Goal: Navigation & Orientation: Find specific page/section

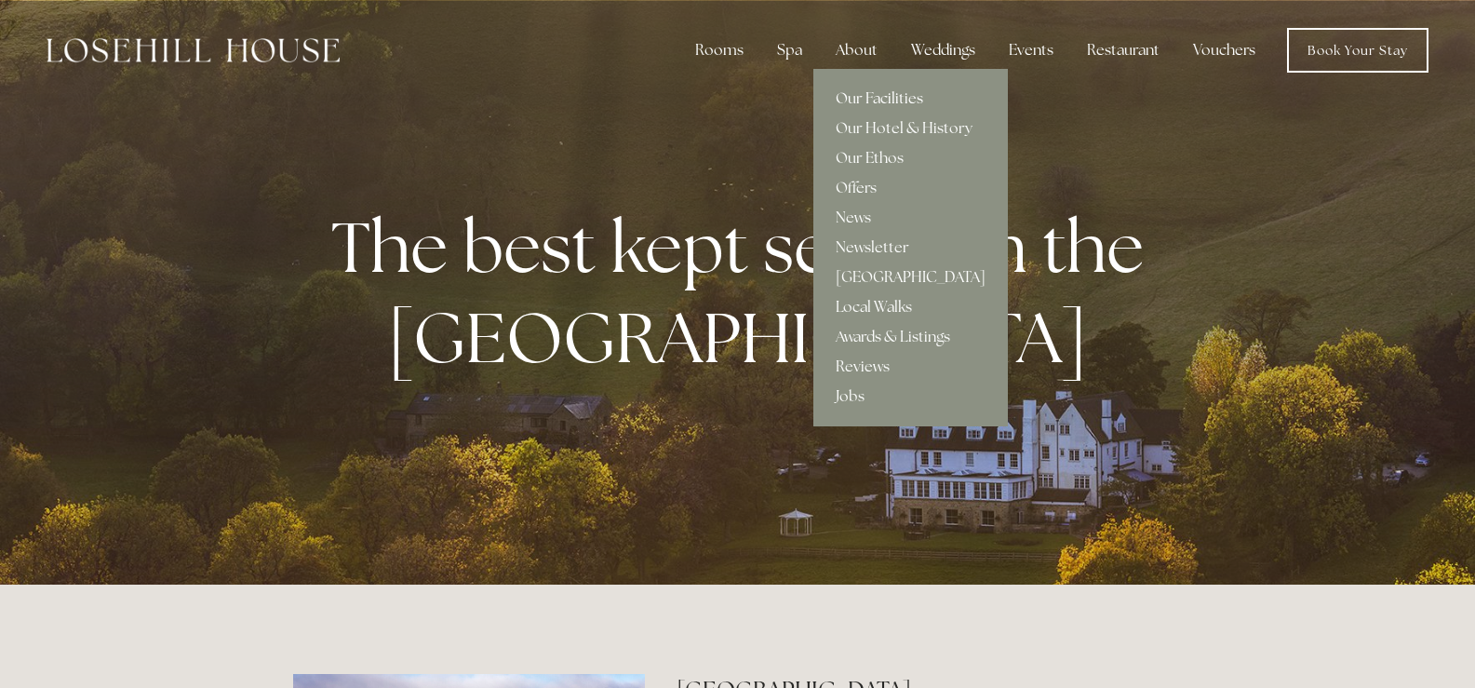
click at [885, 98] on link "Our Facilities" at bounding box center [910, 99] width 194 height 30
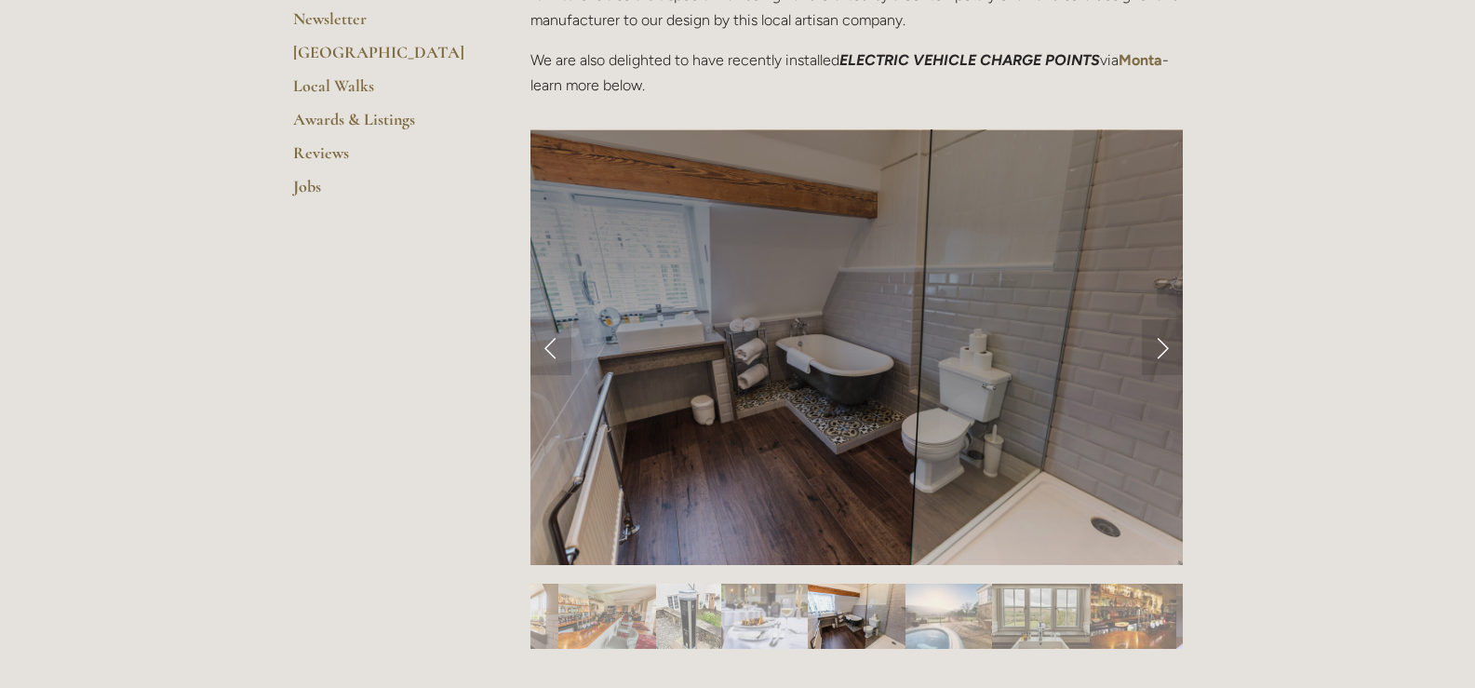
scroll to position [721, 0]
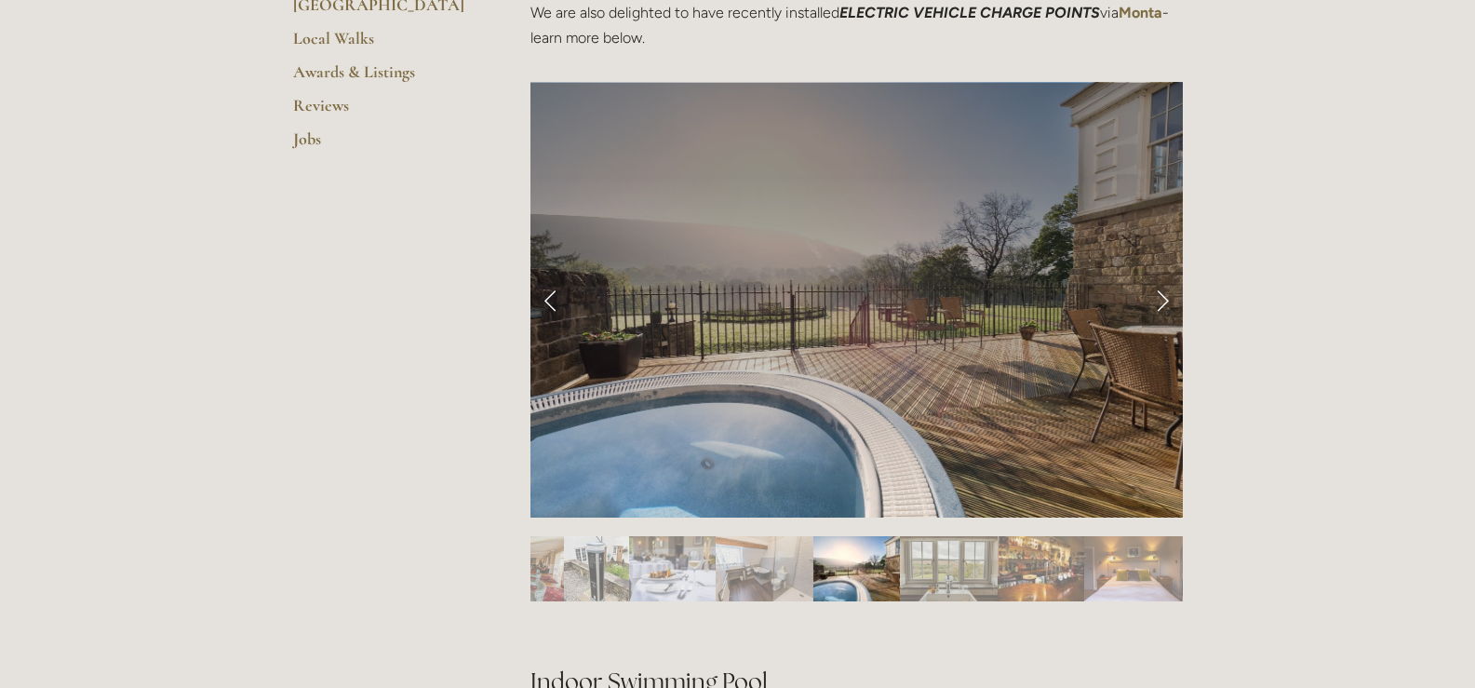
click at [1157, 307] on link "Next Slide" at bounding box center [1162, 300] width 41 height 56
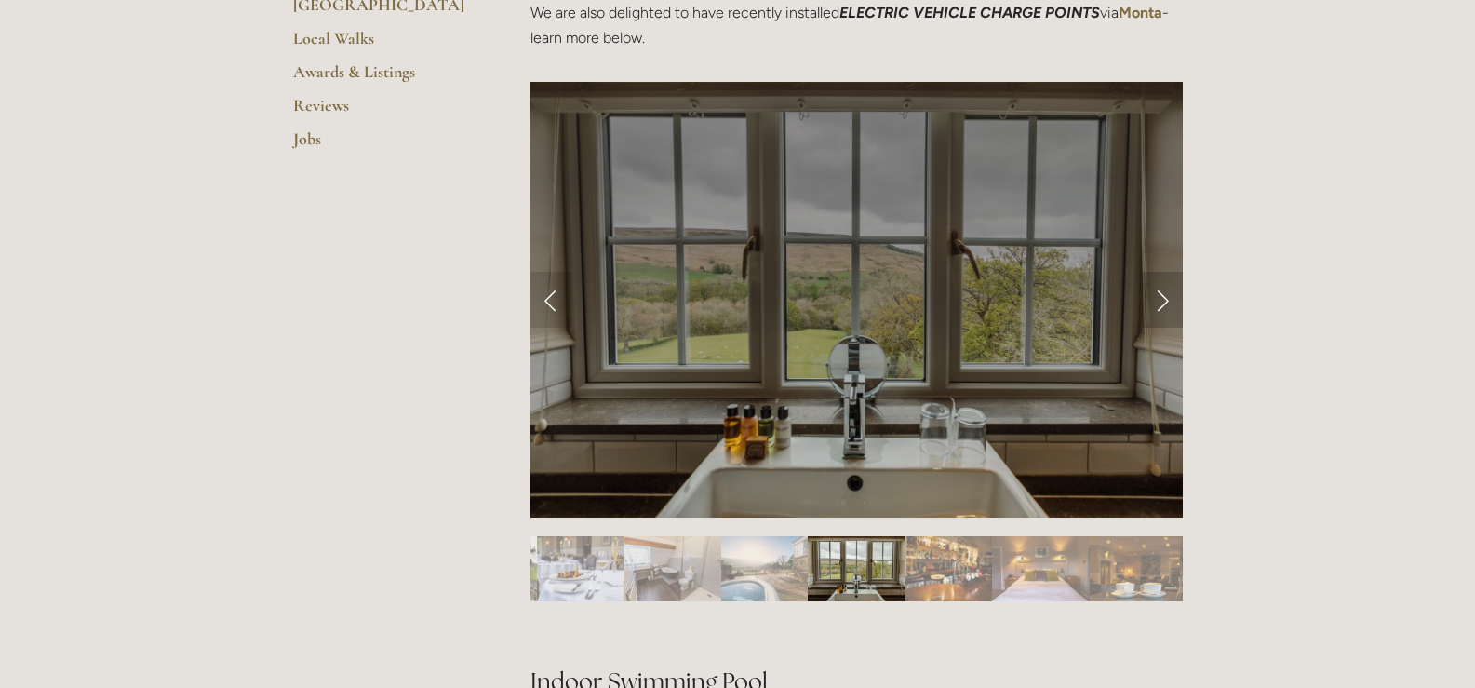
click at [1157, 307] on link "Next Slide" at bounding box center [1162, 300] width 41 height 56
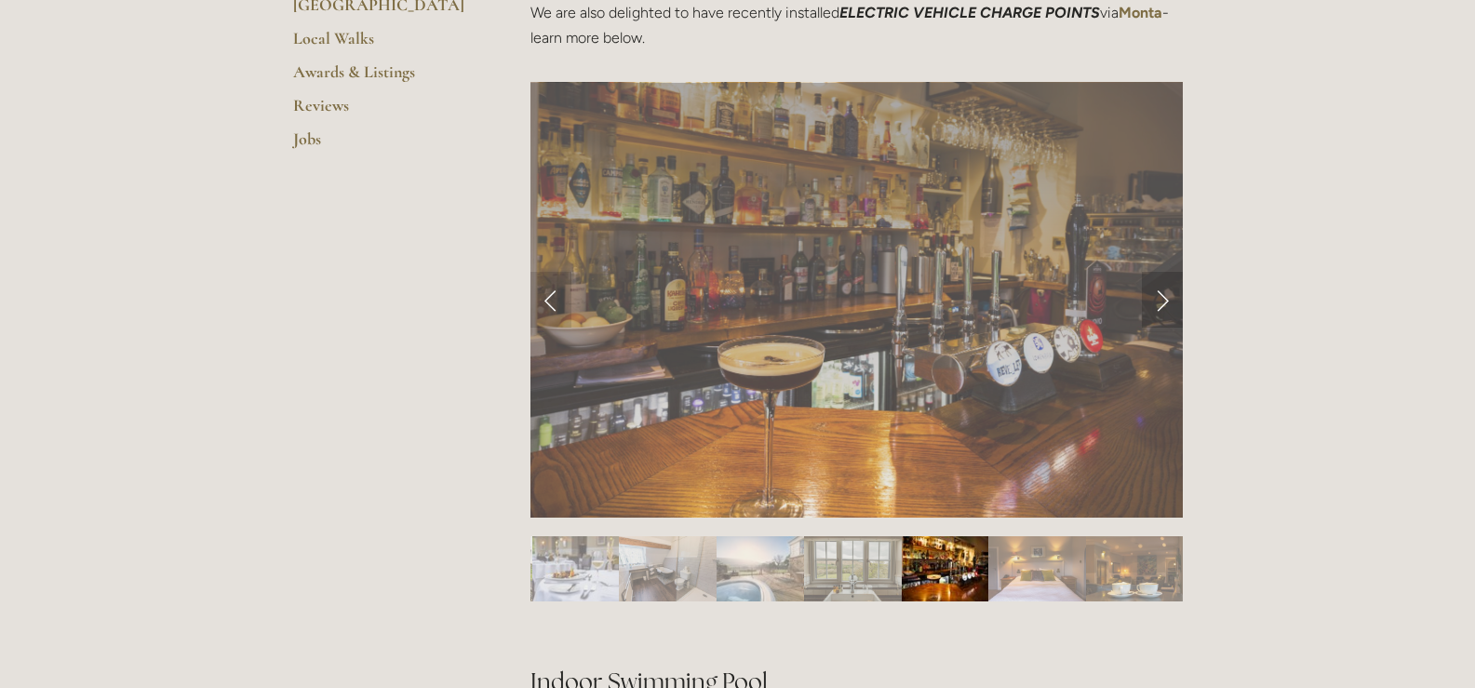
click at [1160, 303] on link "Next Slide" at bounding box center [1162, 300] width 41 height 56
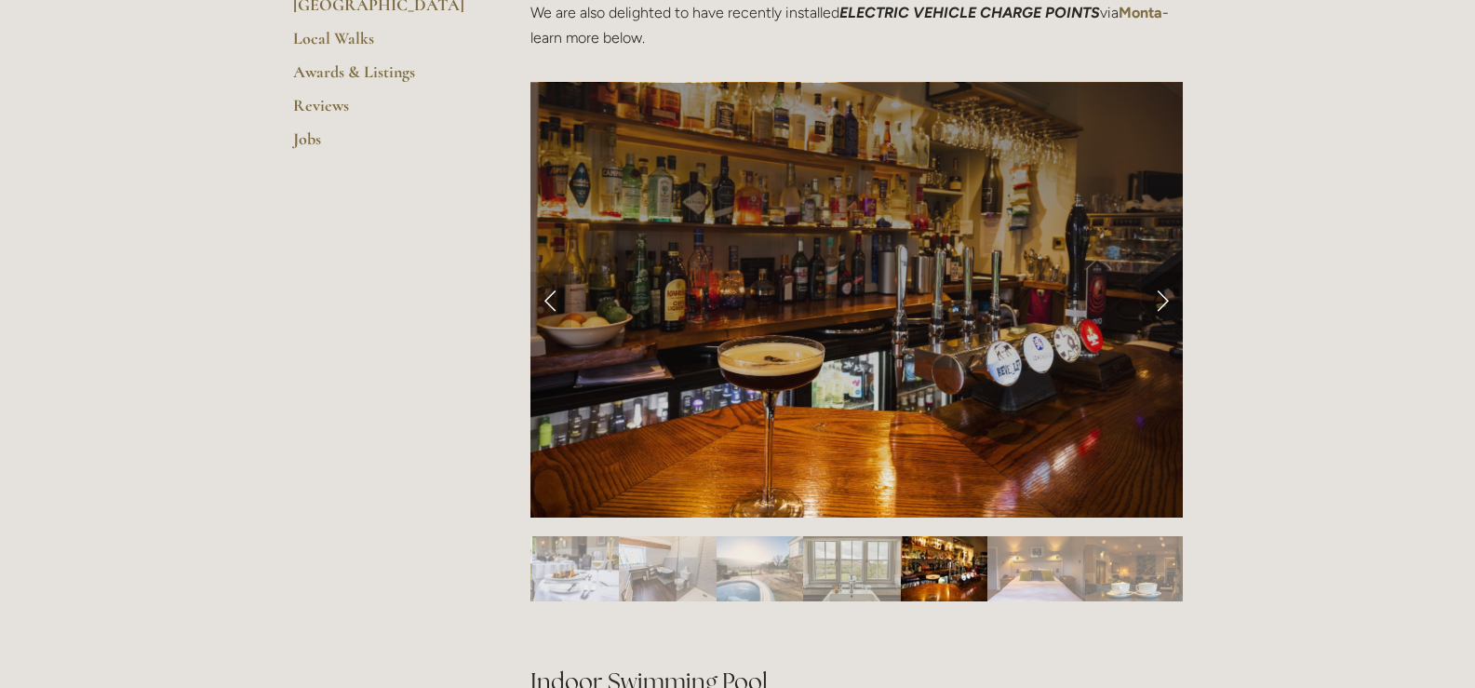
click at [1160, 303] on link "Next Slide" at bounding box center [1162, 300] width 41 height 56
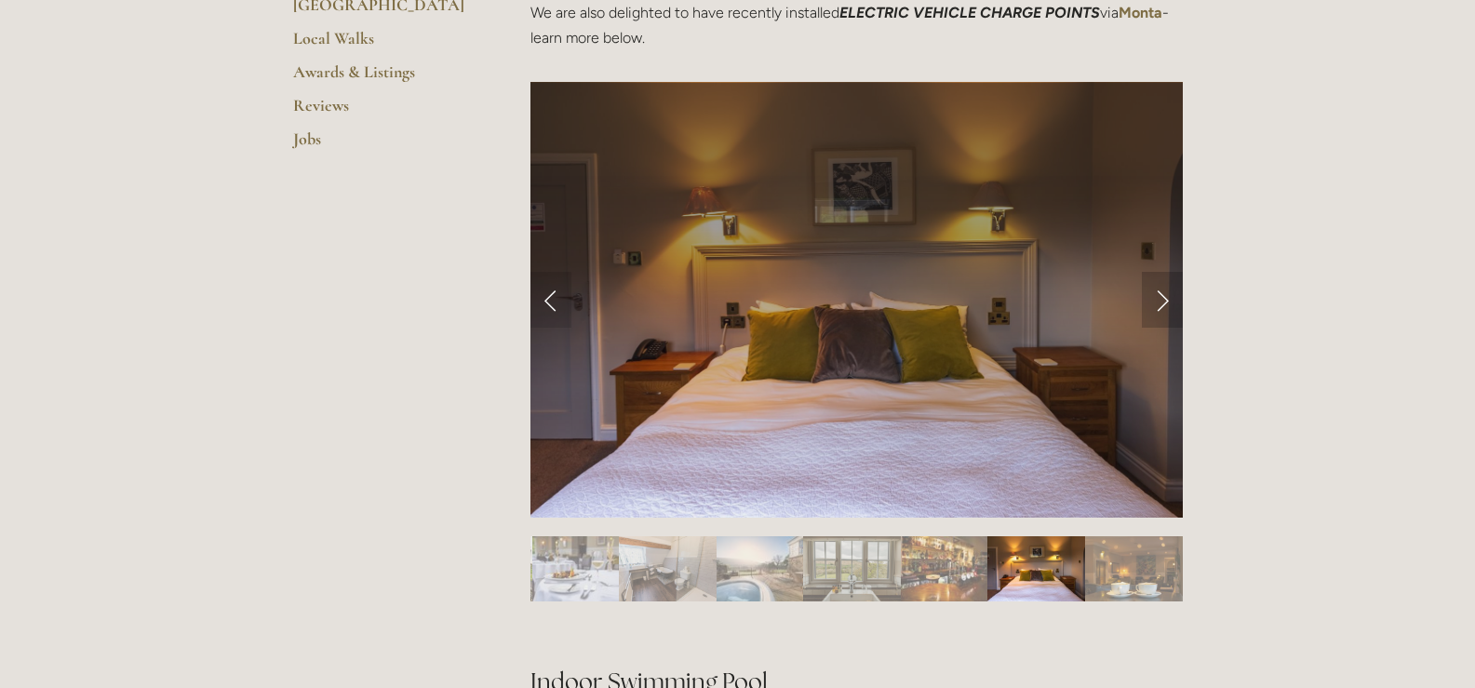
click at [1160, 303] on link "Next Slide" at bounding box center [1162, 300] width 41 height 56
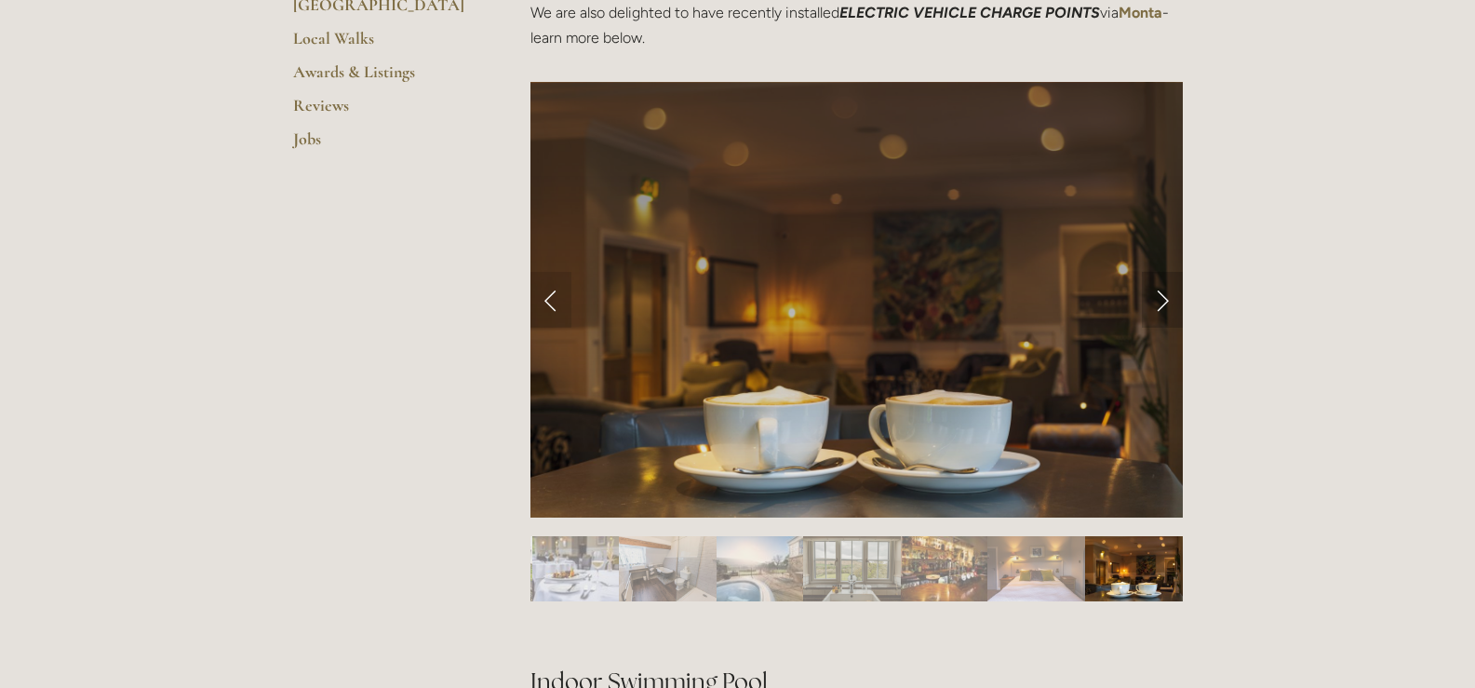
click at [1160, 303] on link "Next Slide" at bounding box center [1162, 300] width 41 height 56
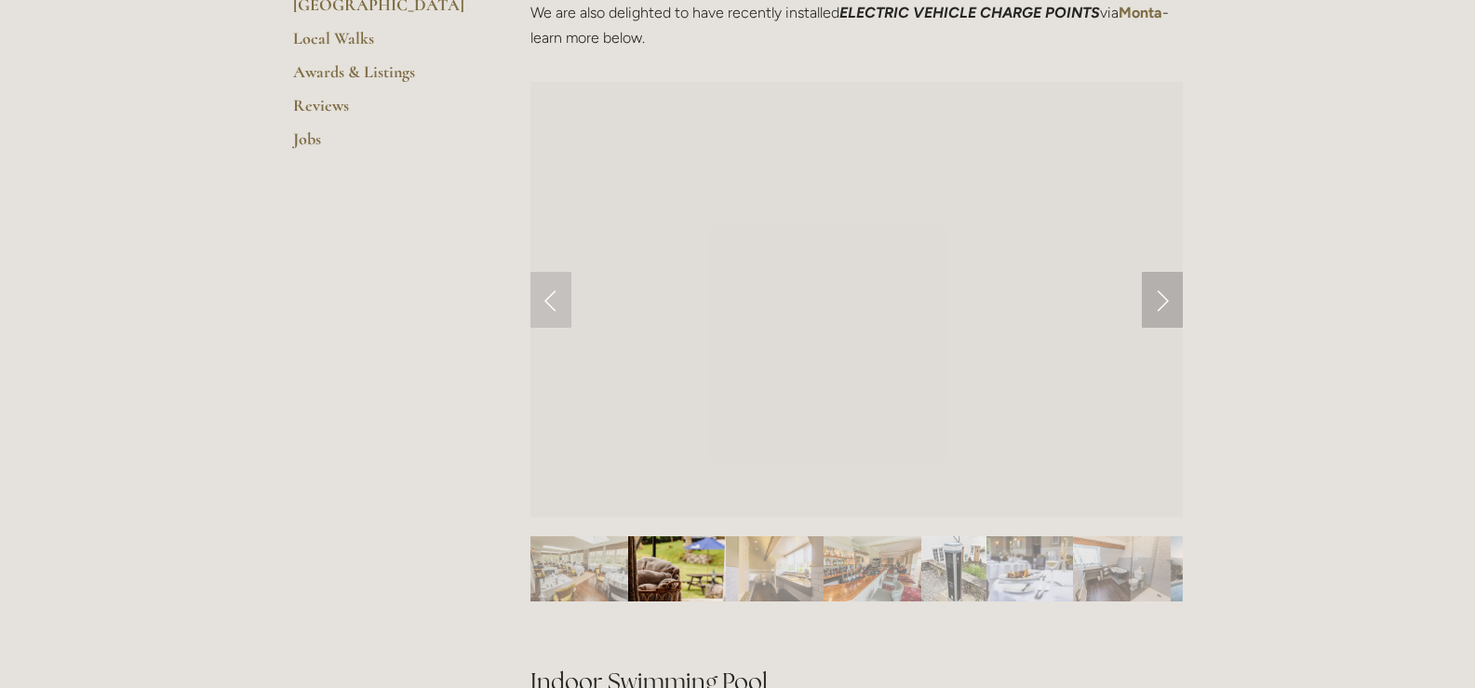
click at [1160, 303] on link "Next Slide" at bounding box center [1162, 300] width 41 height 56
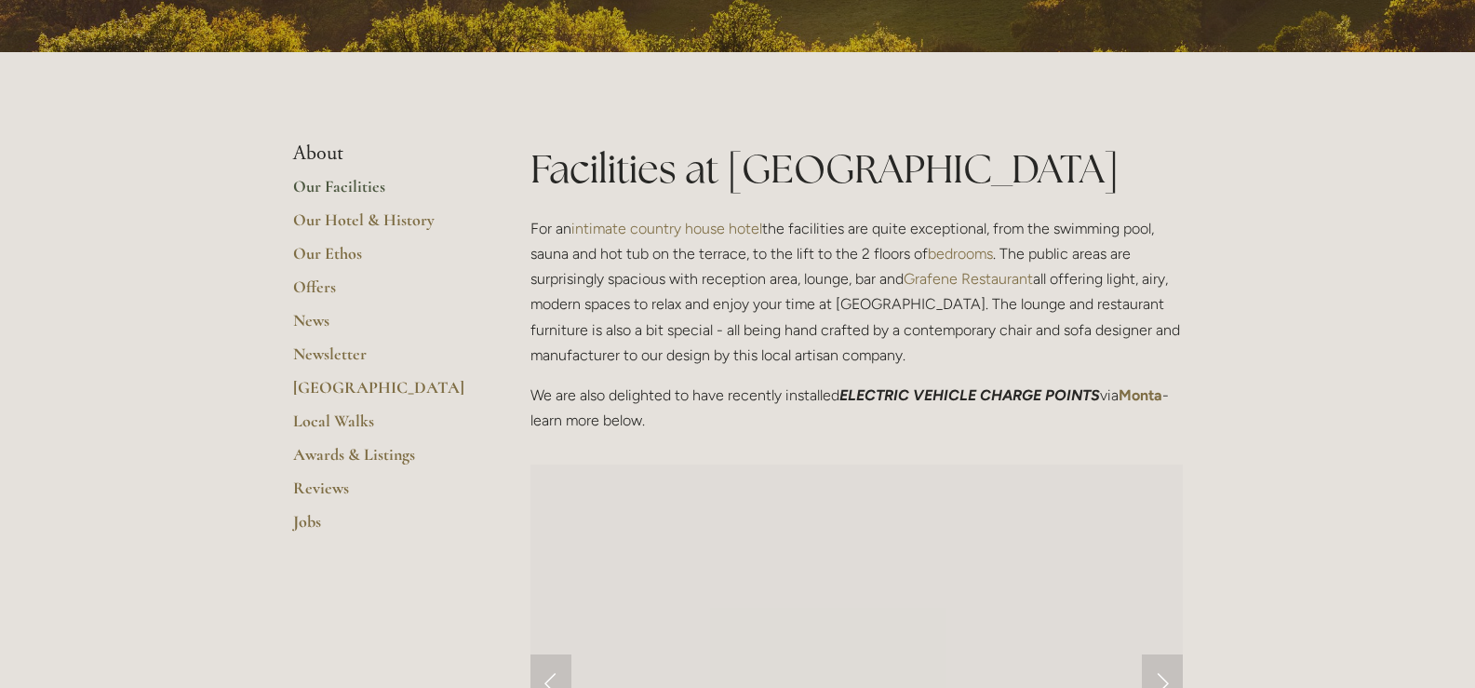
scroll to position [0, 0]
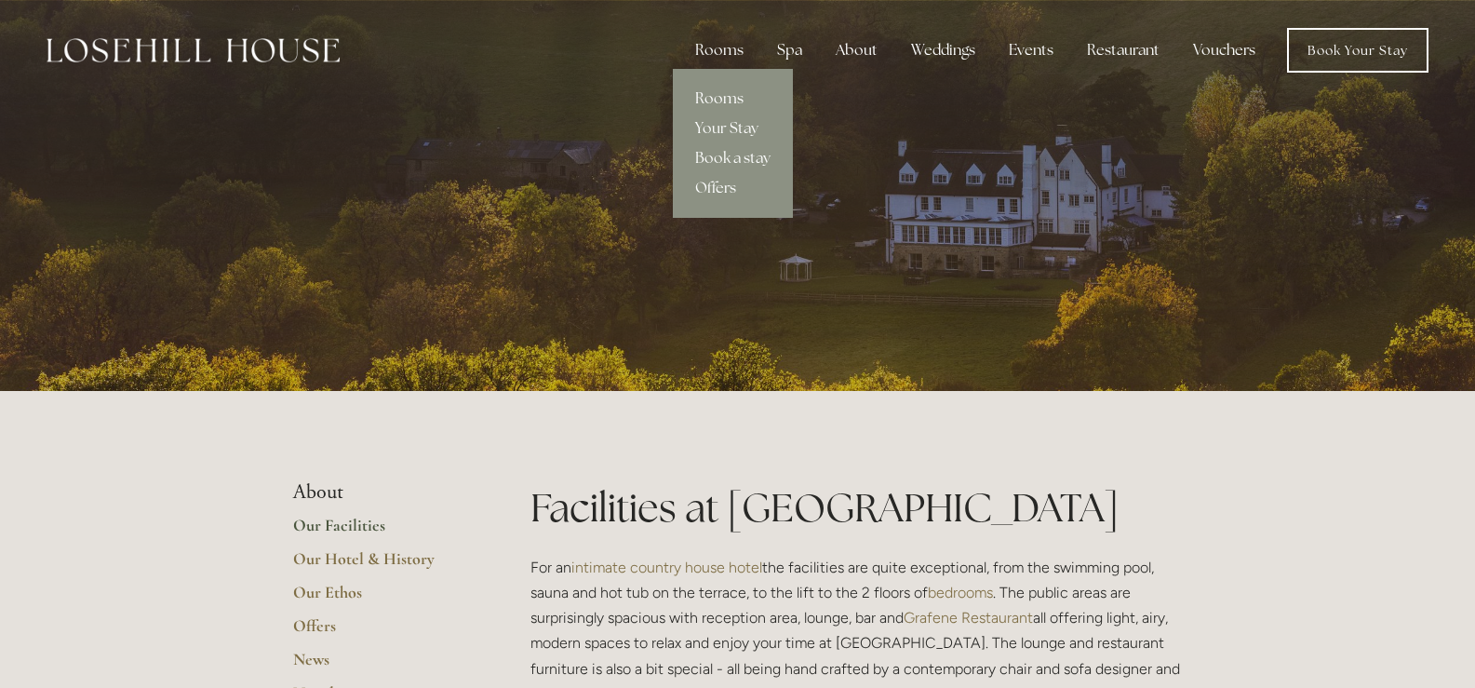
click at [736, 95] on link "Rooms" at bounding box center [733, 99] width 120 height 30
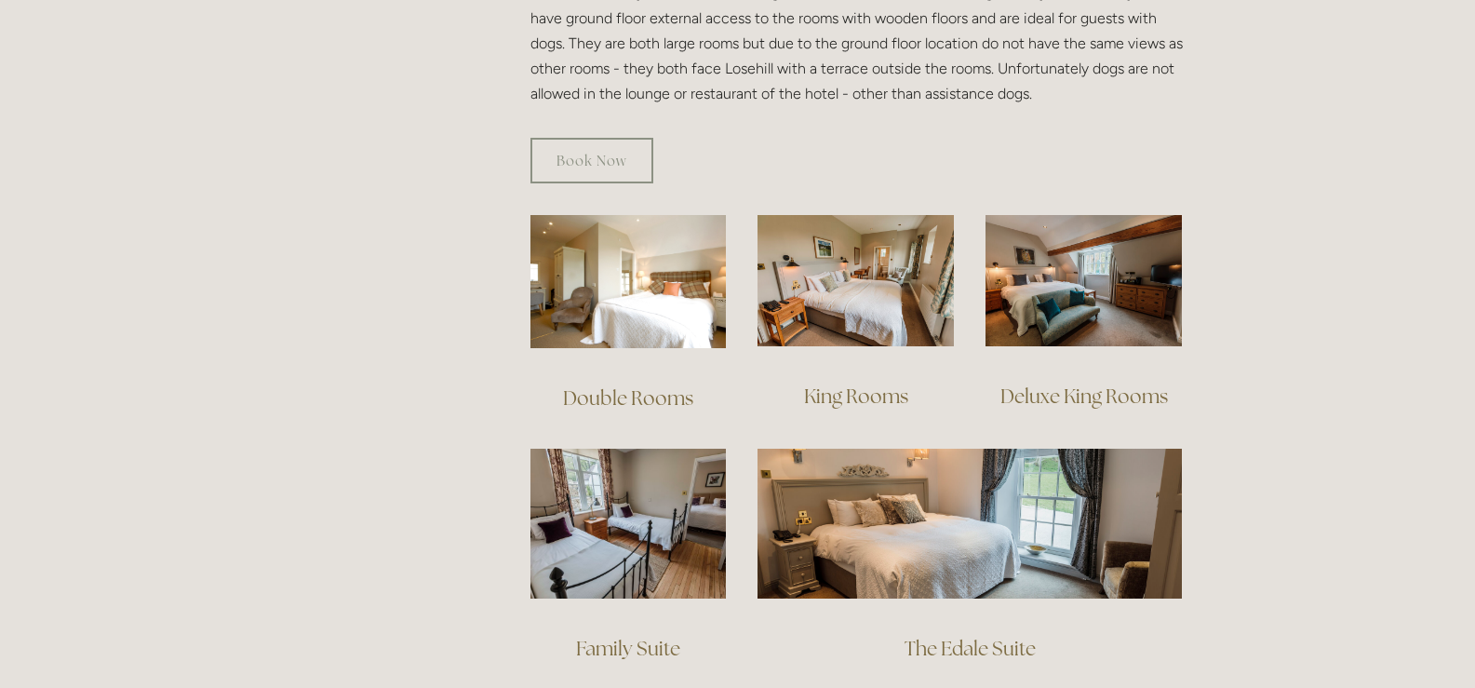
scroll to position [1156, 0]
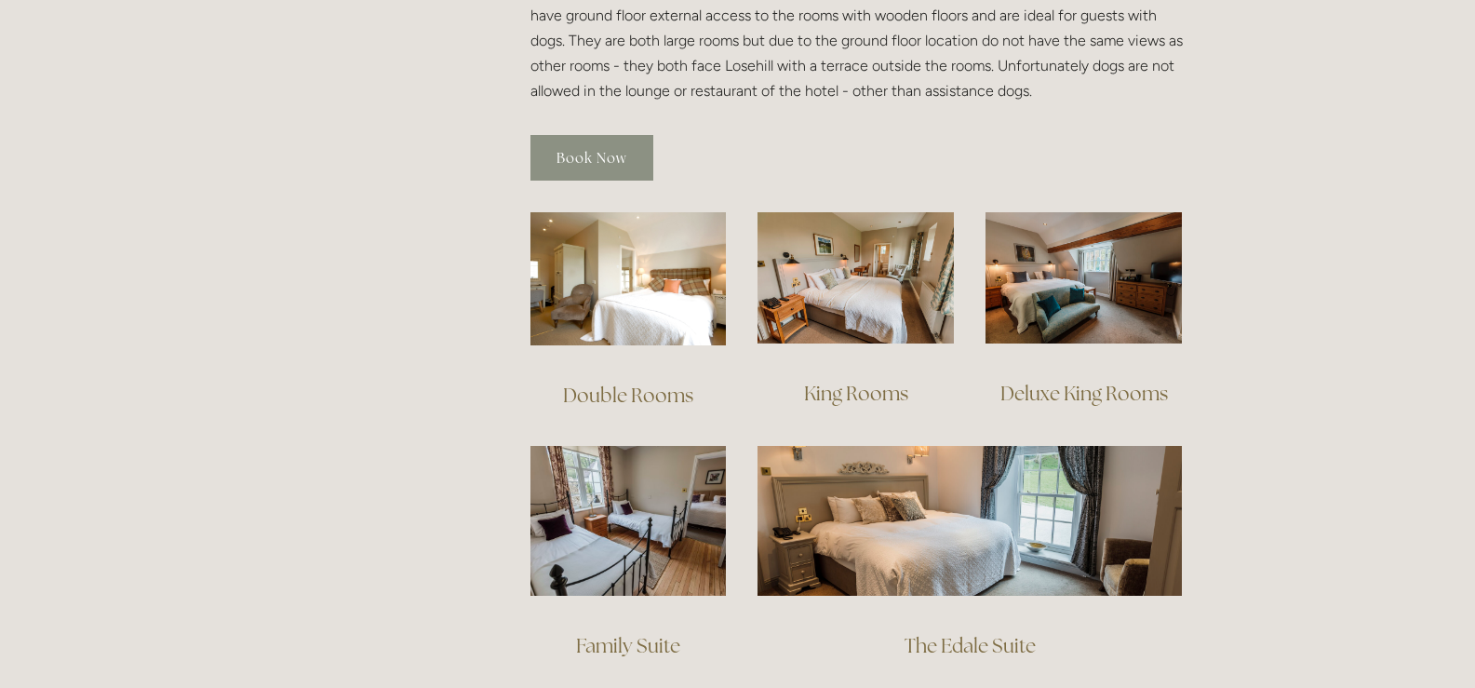
click at [596, 135] on link "Book Now" at bounding box center [591, 158] width 123 height 46
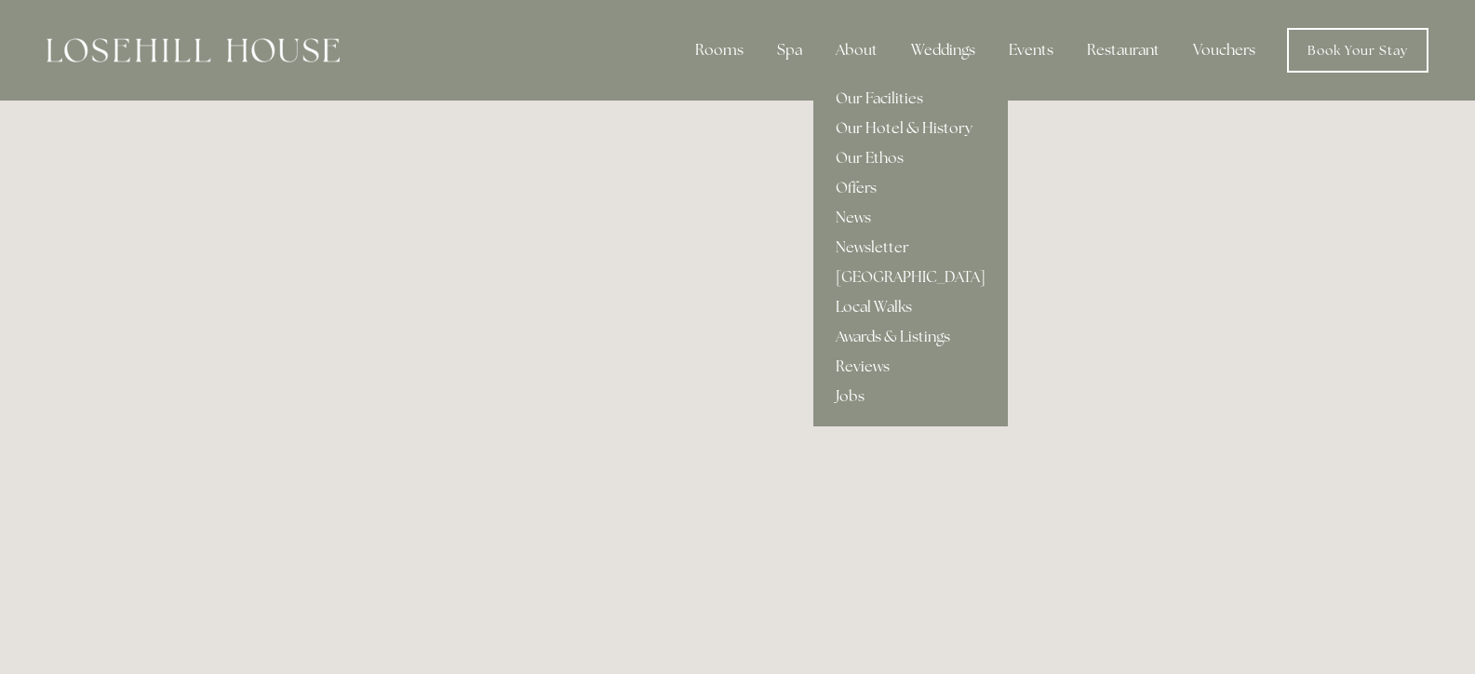
click at [876, 124] on link "Our Hotel & History" at bounding box center [910, 129] width 194 height 30
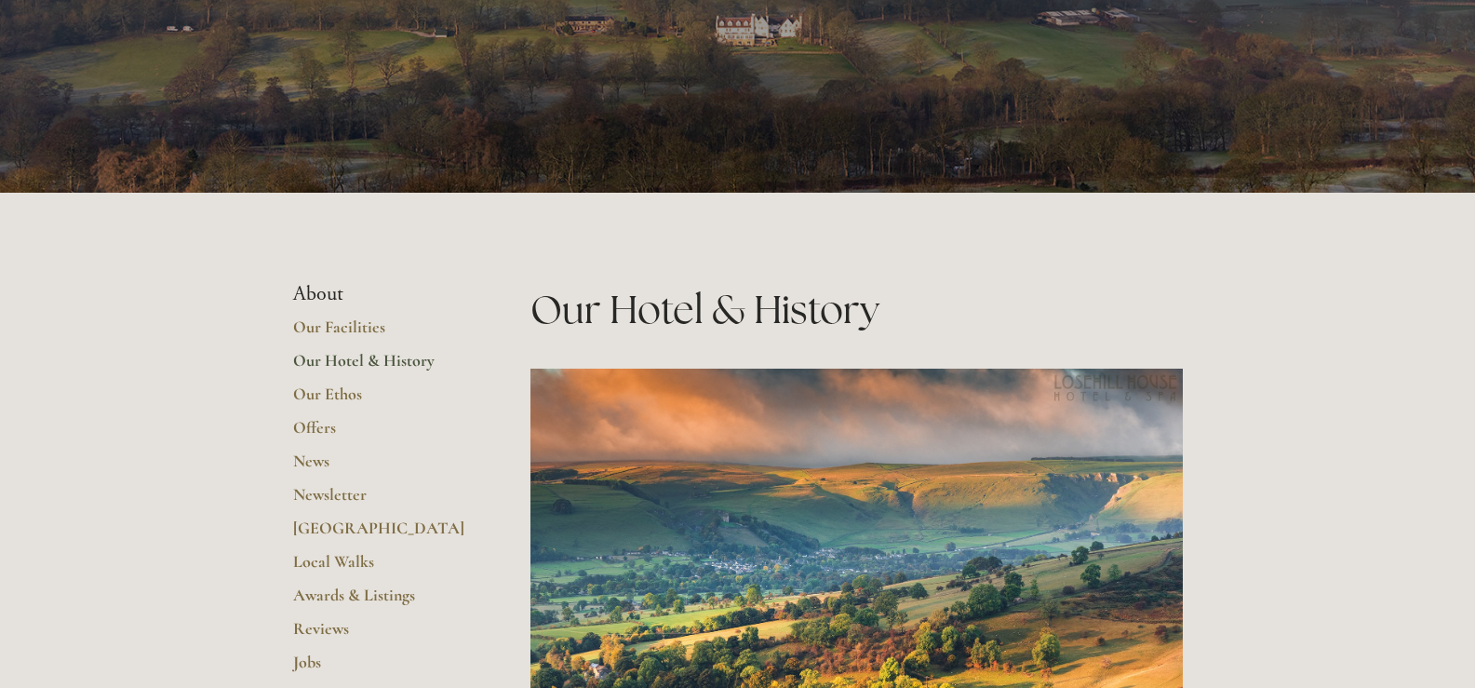
scroll to position [249, 0]
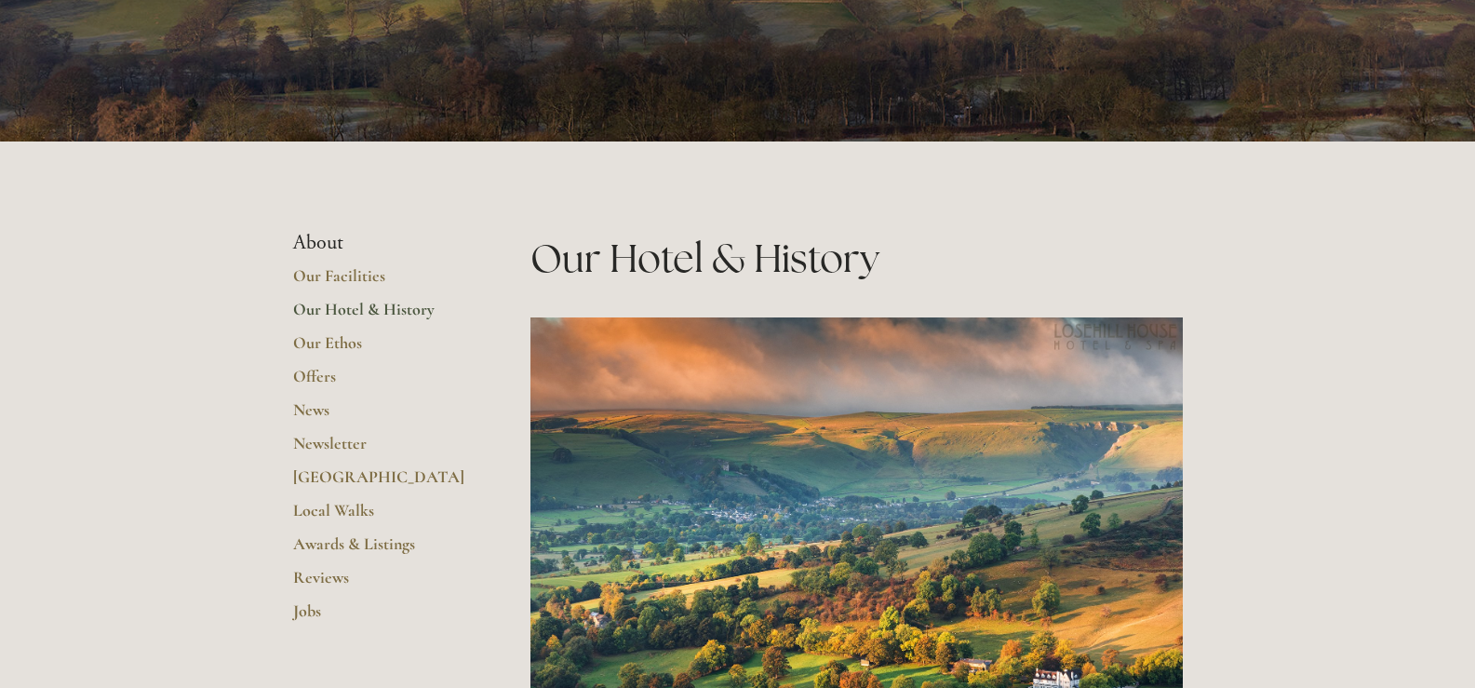
drag, startPoint x: 1487, startPoint y: 38, endPoint x: 1488, endPoint y: 90, distance: 52.1
click at [333, 307] on link "Our Hotel & History" at bounding box center [382, 316] width 178 height 34
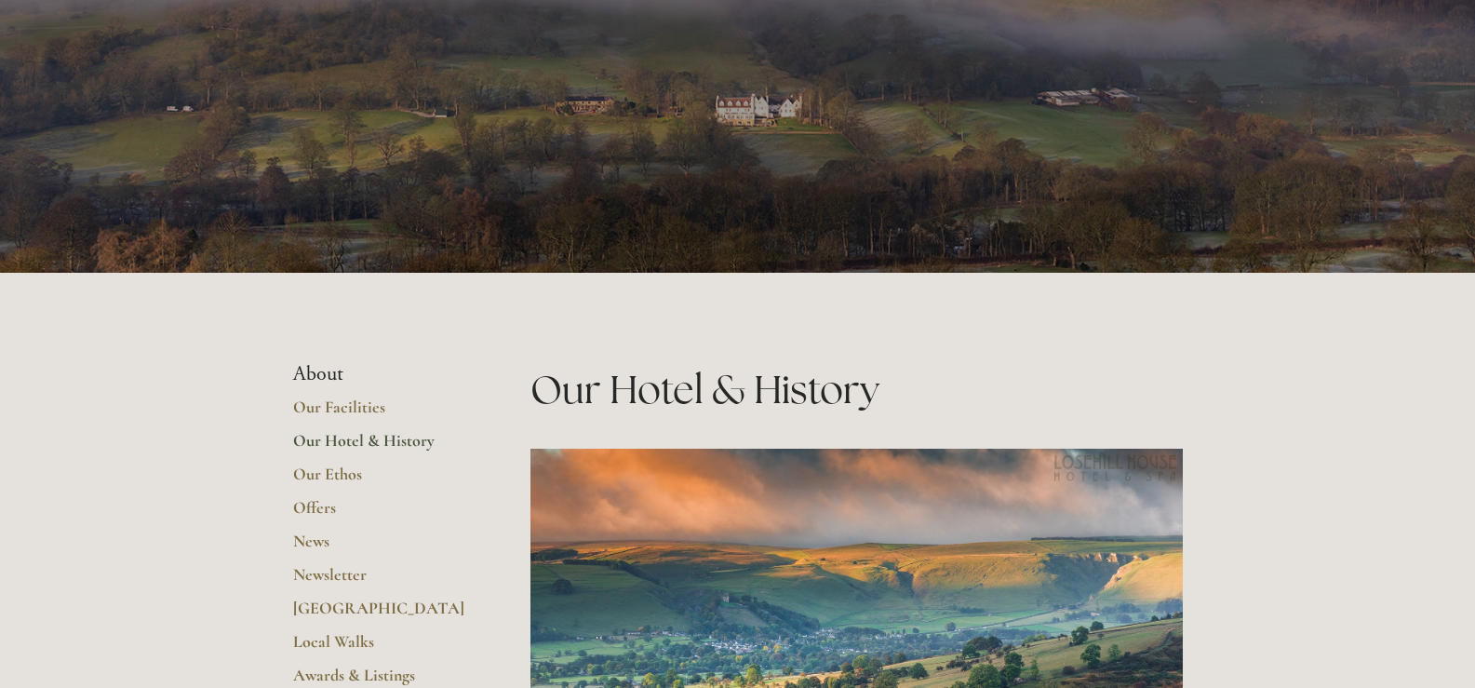
scroll to position [152, 0]
